Goal: Check status: Check status

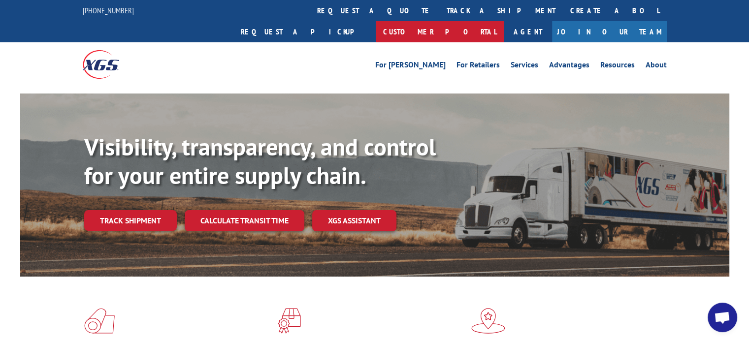
click at [504, 21] on link "Customer Portal" at bounding box center [440, 31] width 128 height 21
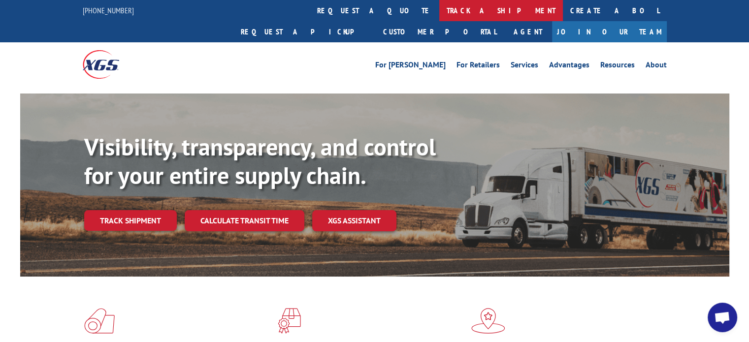
click at [439, 7] on link "track a shipment" at bounding box center [501, 10] width 124 height 21
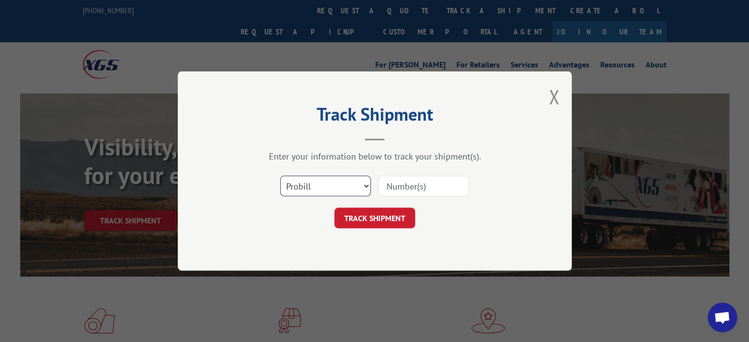
click at [340, 191] on select "Select category... Probill BOL PO" at bounding box center [325, 186] width 91 height 21
select select "bol"
click at [280, 176] on select "Select category... Probill BOL PO" at bounding box center [325, 186] width 91 height 21
drag, startPoint x: 412, startPoint y: 187, endPoint x: 419, endPoint y: 174, distance: 14.4
click at [412, 187] on input at bounding box center [423, 186] width 91 height 21
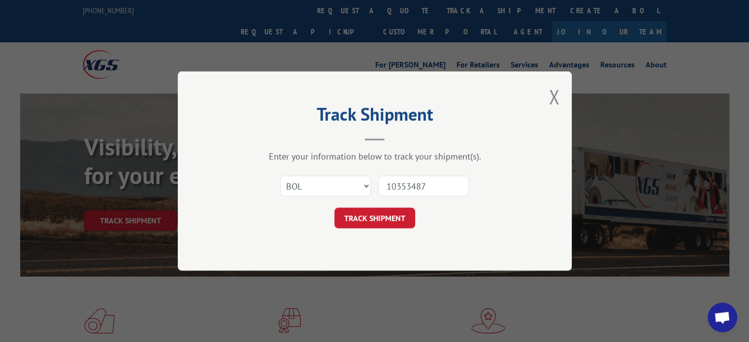
type input "1035348"
click button "TRACK SHIPMENT" at bounding box center [375, 218] width 81 height 21
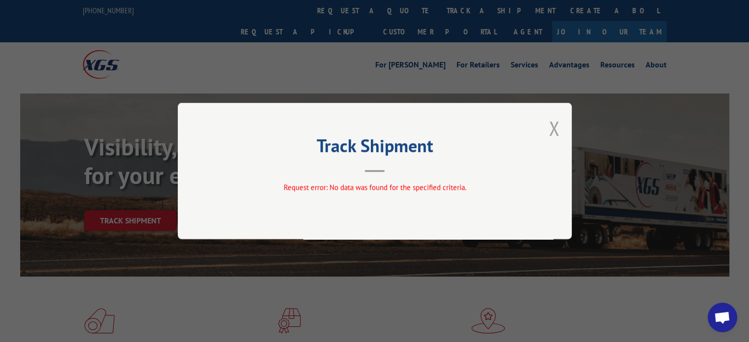
click at [553, 133] on button "Close modal" at bounding box center [554, 128] width 11 height 26
